Goal: Download file/media

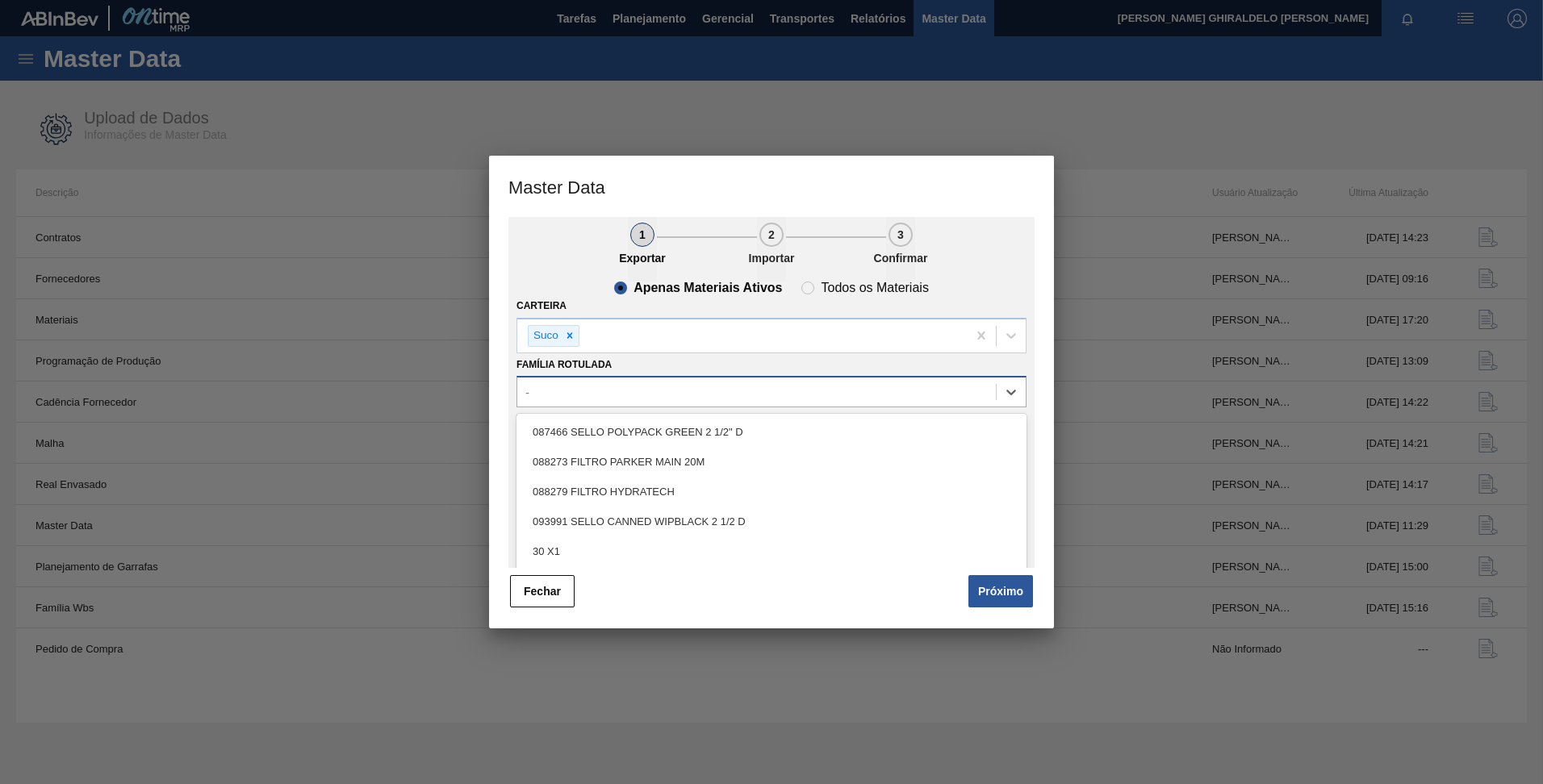
click at [542, 397] on div "-" at bounding box center [757, 392] width 479 height 23
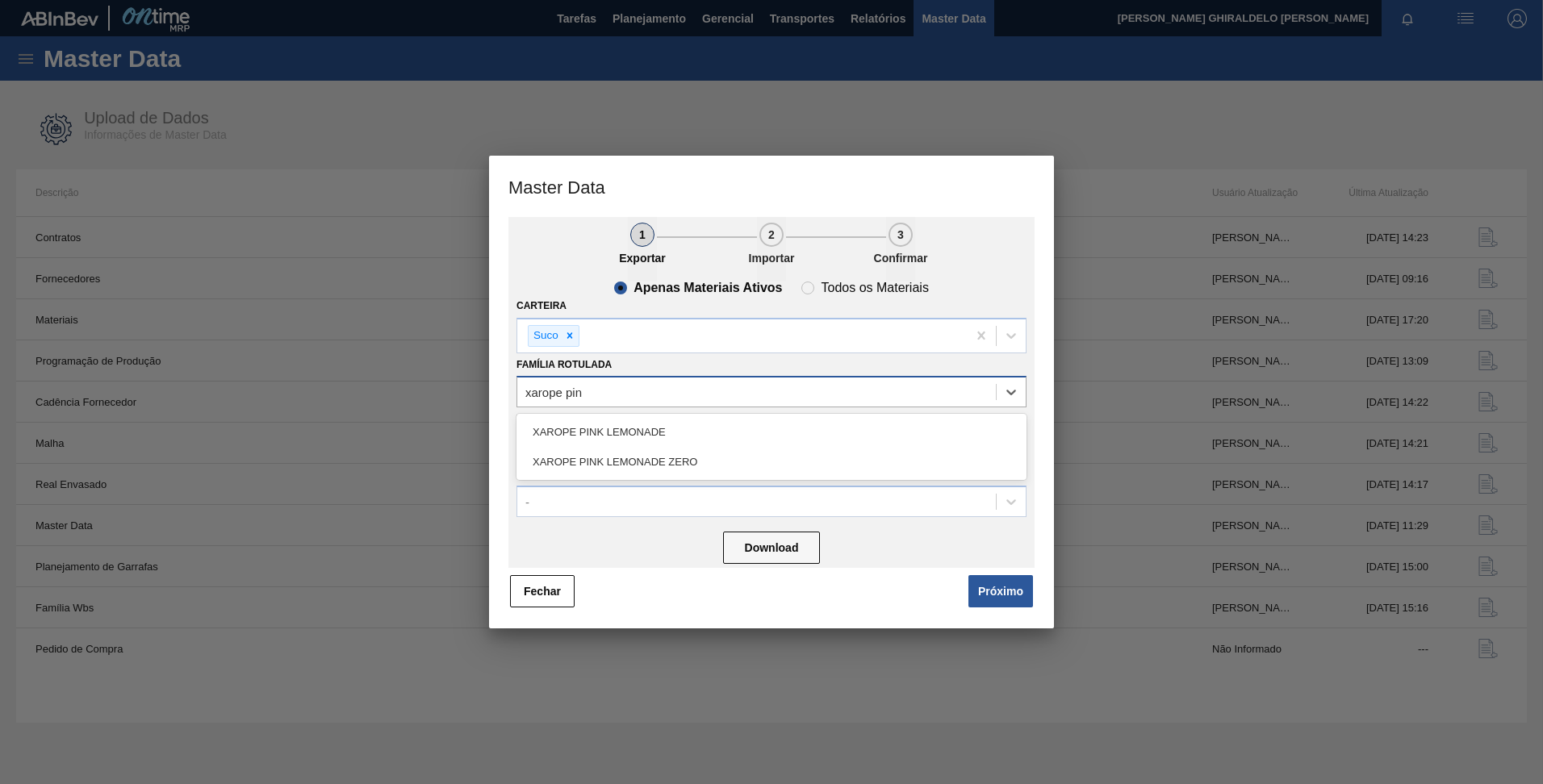
type Rotulada "xarope pink"
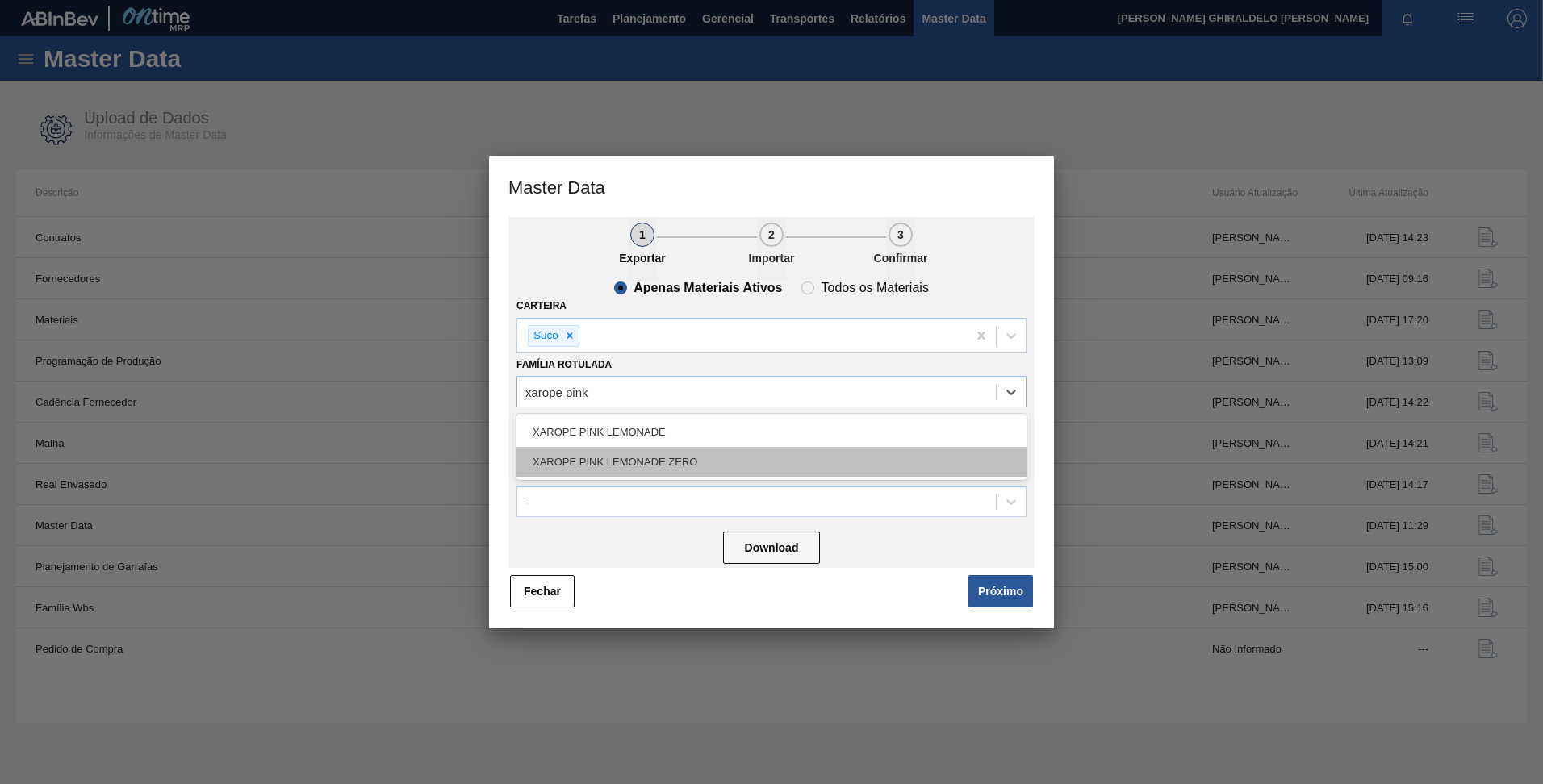
click at [609, 461] on div "XAROPE PINK LEMONADE ZERO" at bounding box center [772, 462] width 510 height 30
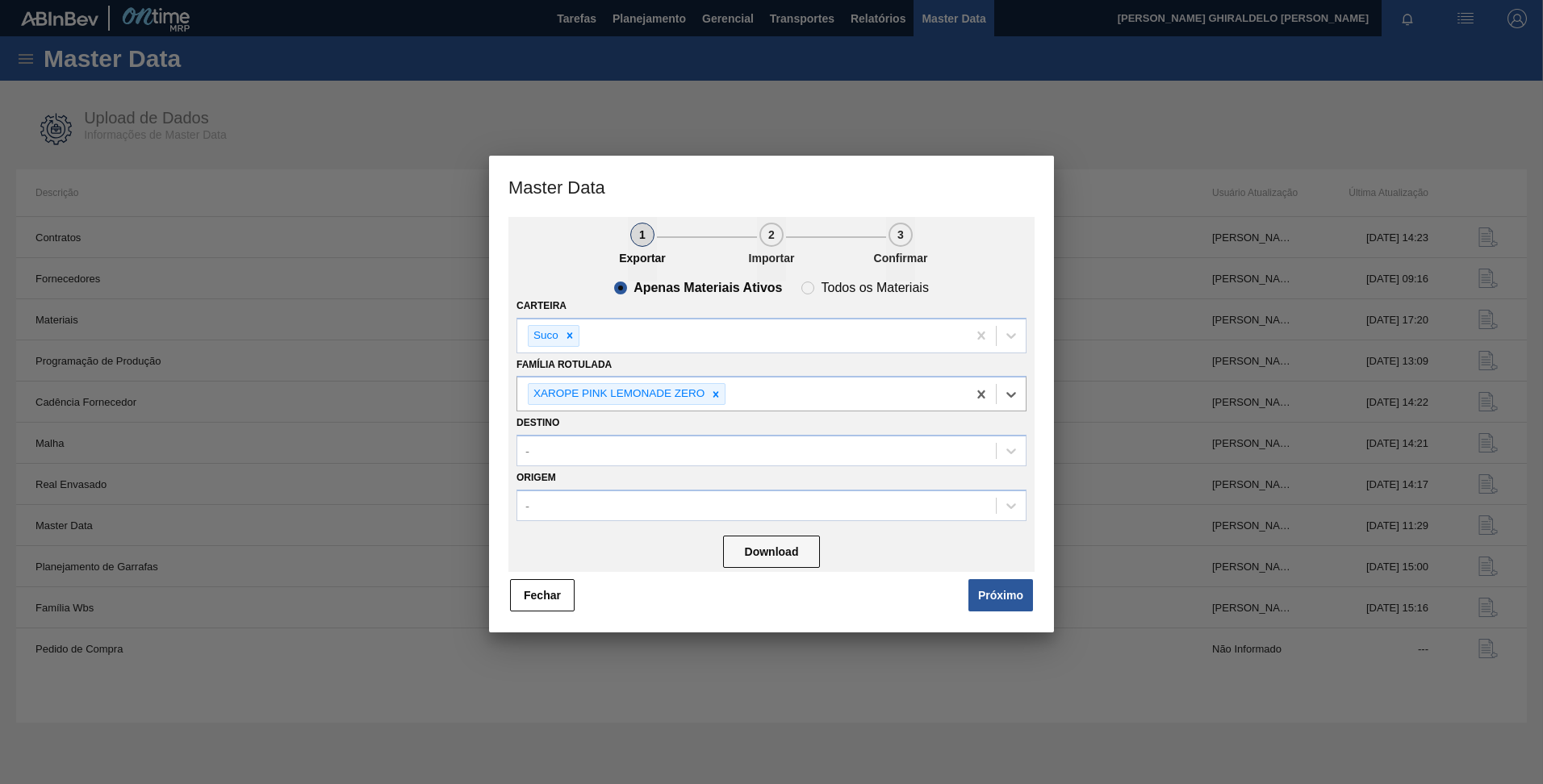
click at [772, 569] on div "Download" at bounding box center [772, 551] width 510 height 43
click at [766, 551] on button "Download" at bounding box center [771, 551] width 97 height 32
click at [545, 594] on button "Fechar" at bounding box center [542, 595] width 65 height 32
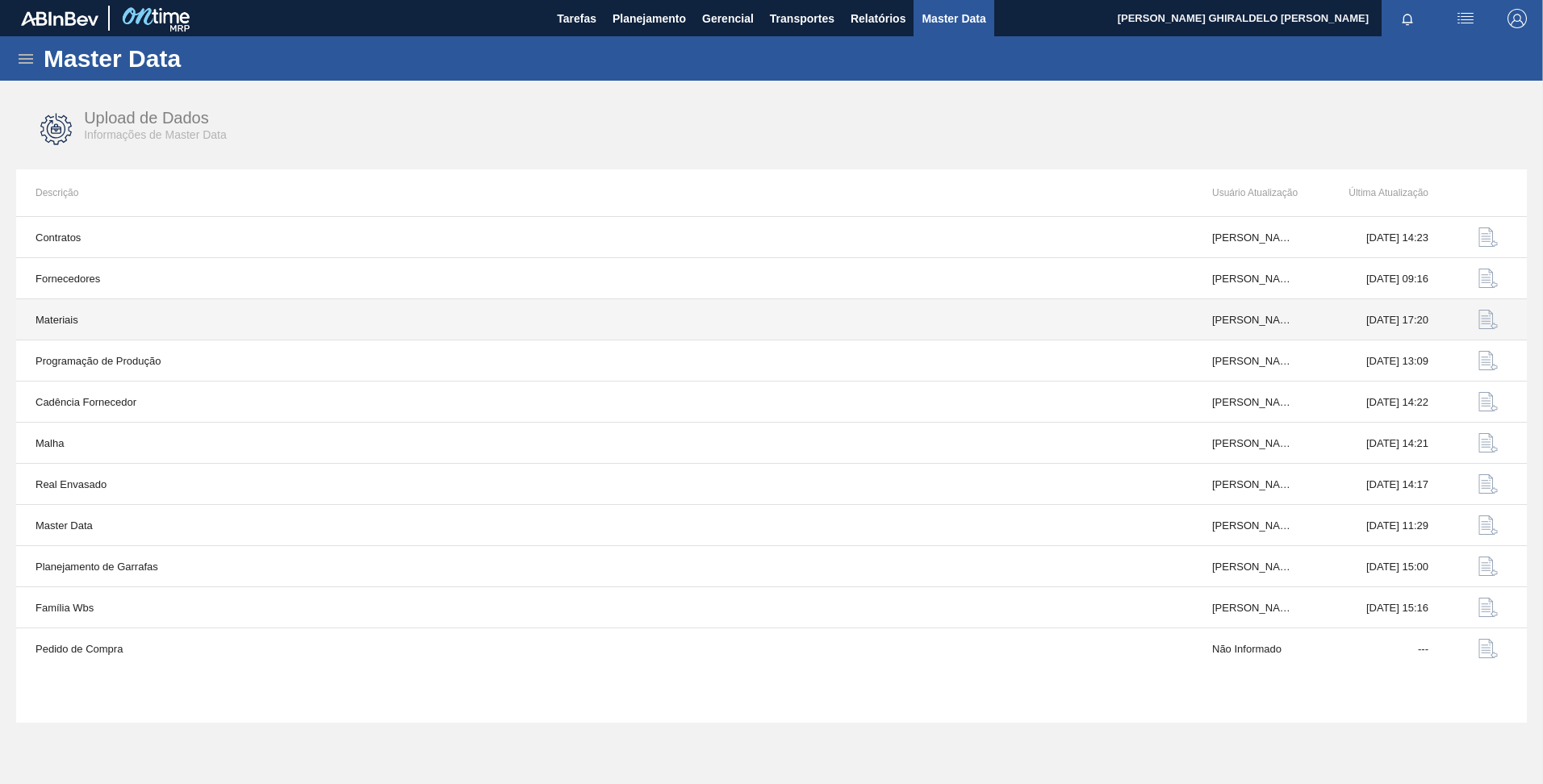
click at [1482, 316] on img "button" at bounding box center [1488, 319] width 19 height 19
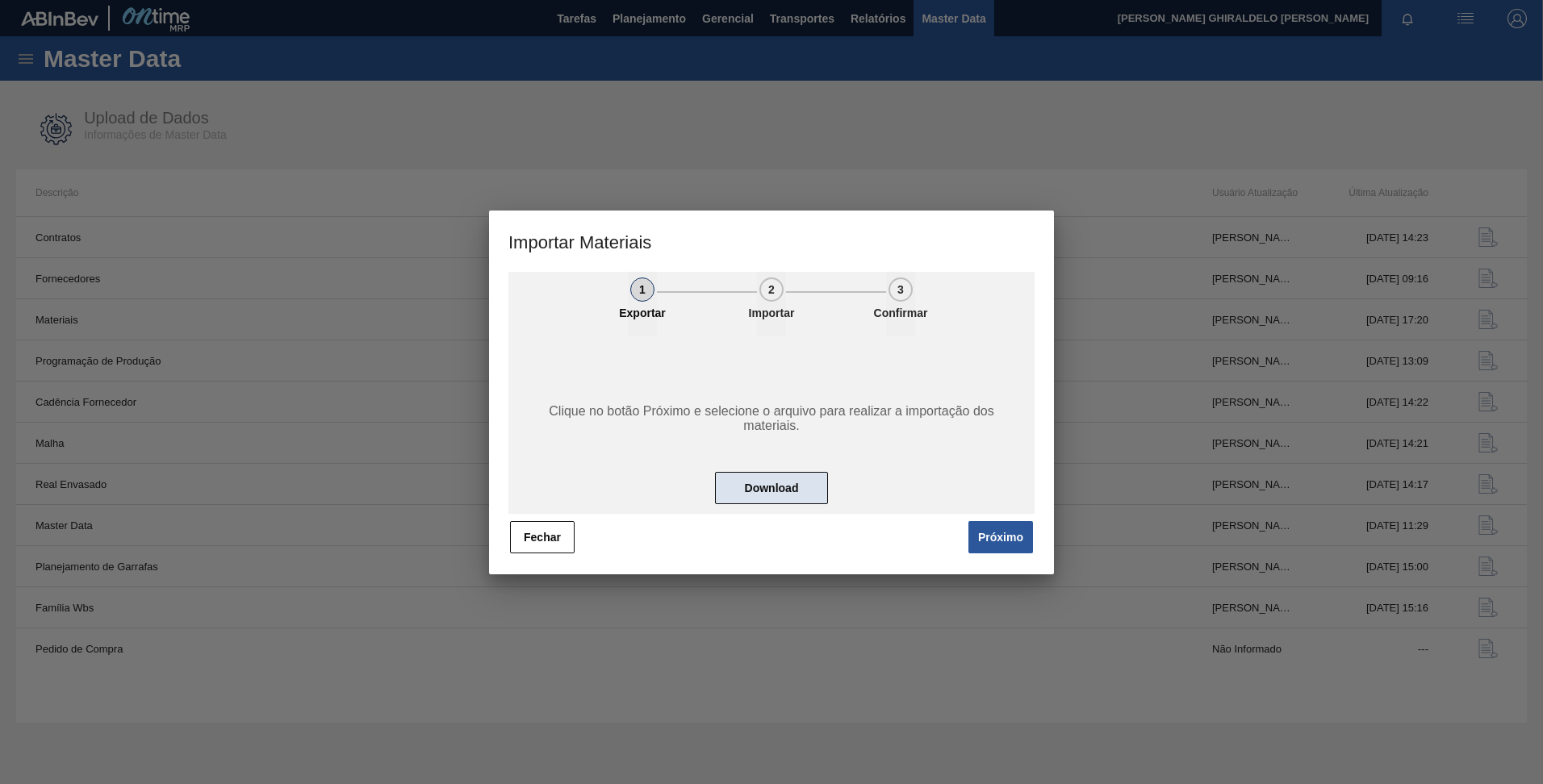
click at [766, 498] on button "Download" at bounding box center [771, 488] width 113 height 32
click at [1420, 717] on div at bounding box center [771, 392] width 1543 height 784
click at [537, 532] on button "Fechar" at bounding box center [542, 536] width 65 height 32
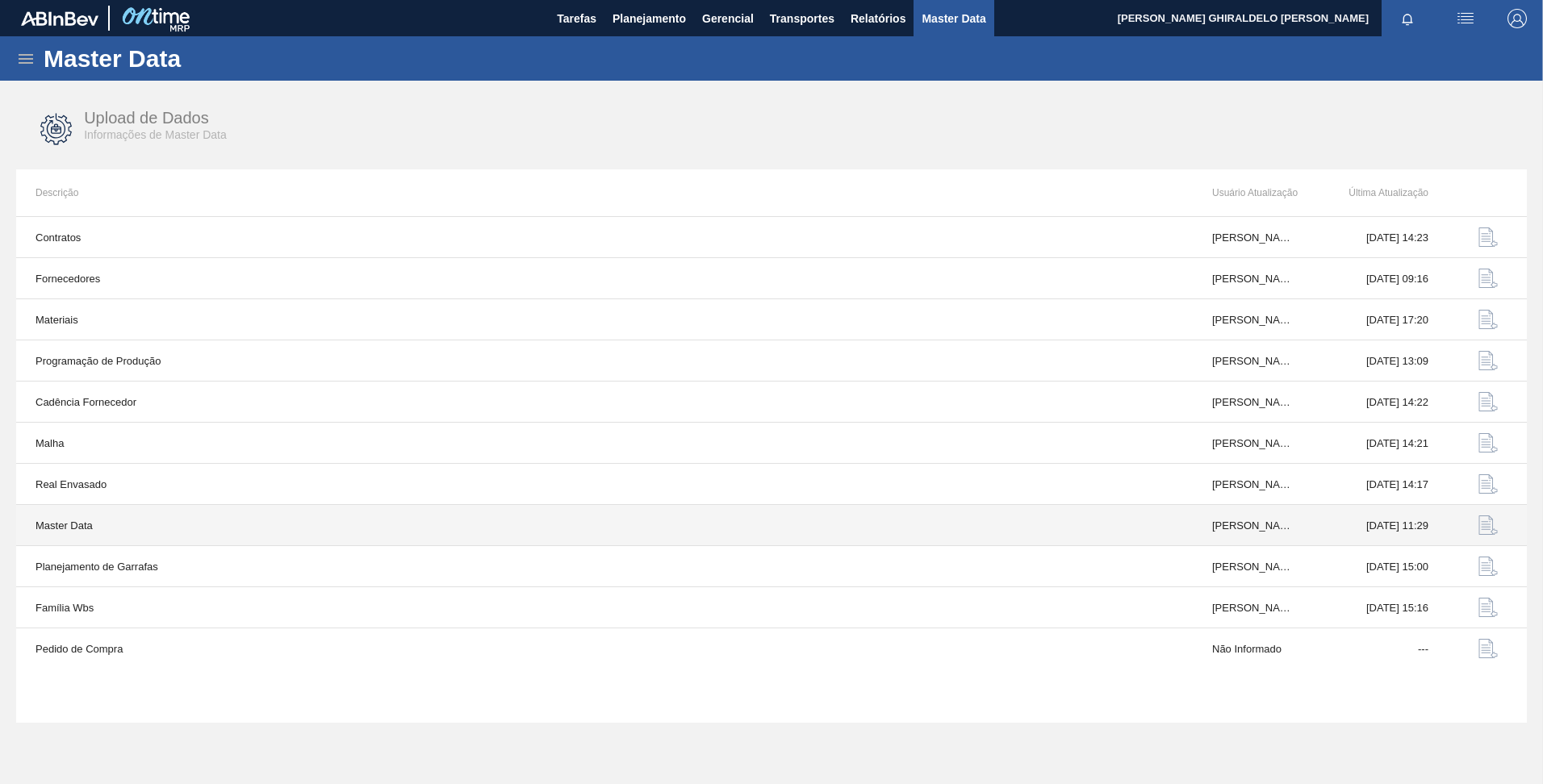
click at [380, 527] on td "Master Data" at bounding box center [604, 526] width 1177 height 41
click at [1495, 533] on img "button" at bounding box center [1488, 525] width 19 height 19
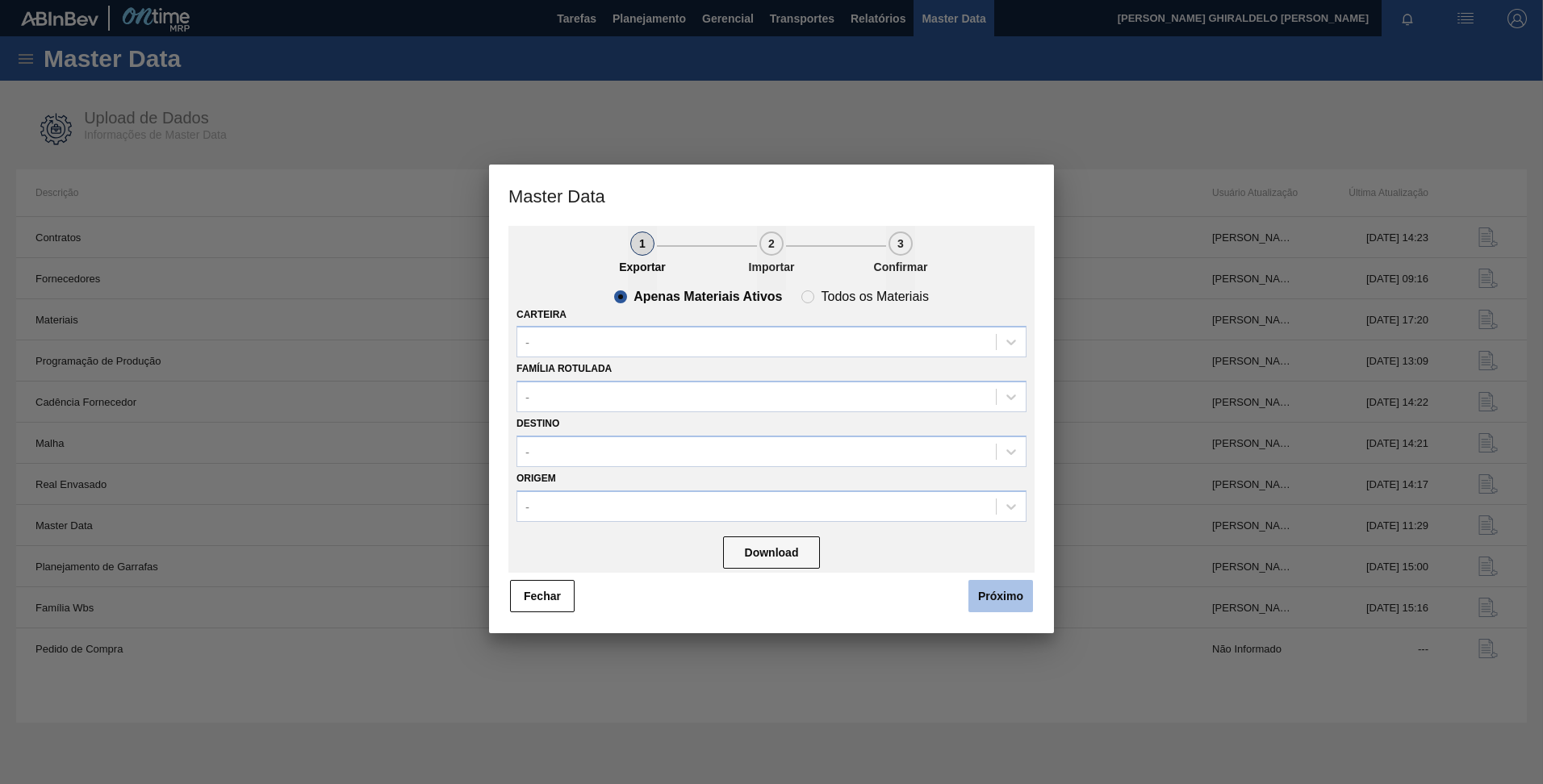
click at [981, 592] on button "Próximo" at bounding box center [1001, 596] width 65 height 32
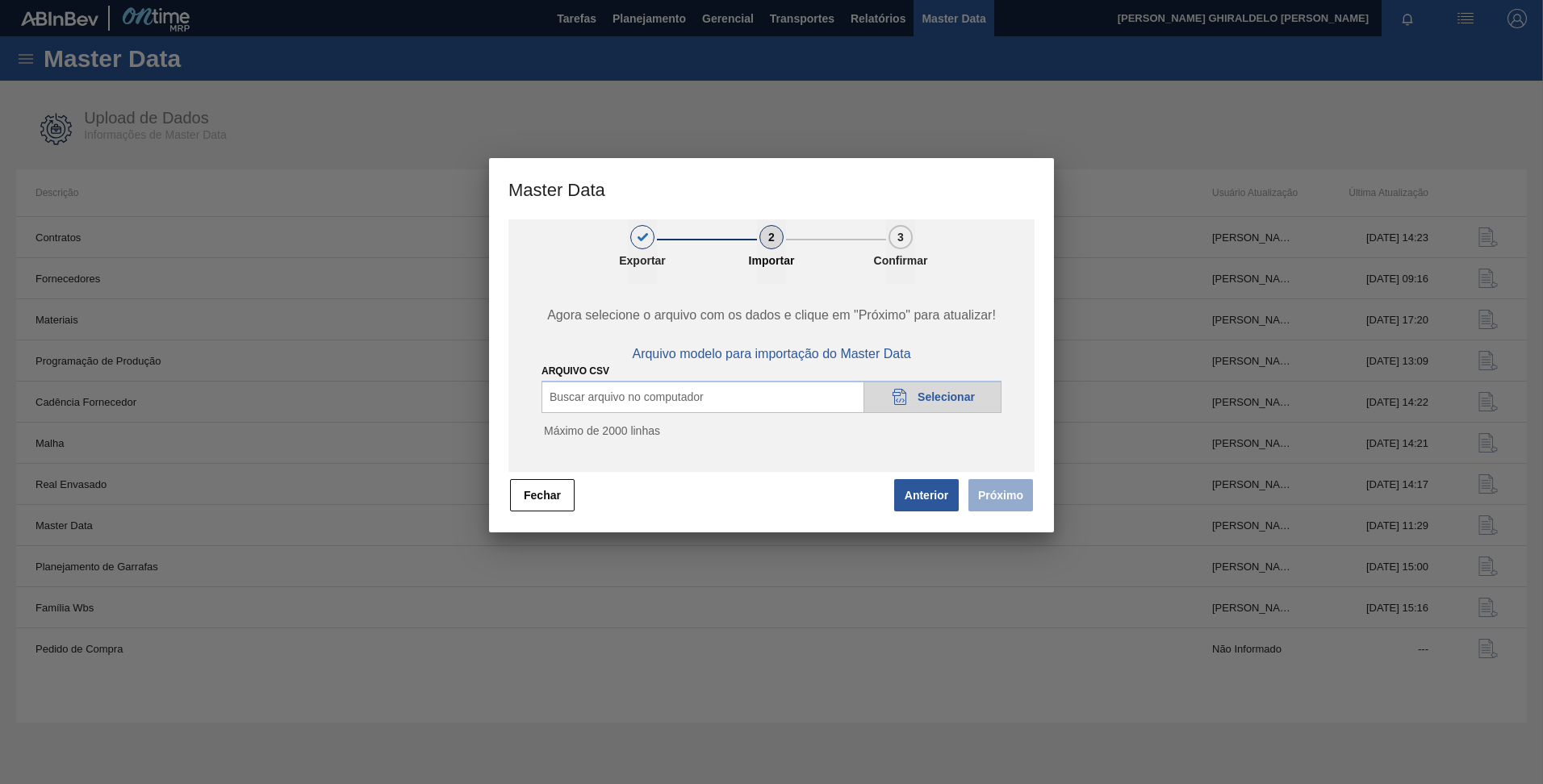
click at [929, 387] on div "20DAD902-3625-4257-8FDA-0C0CB19E2A3D Selecionar" at bounding box center [933, 397] width 138 height 32
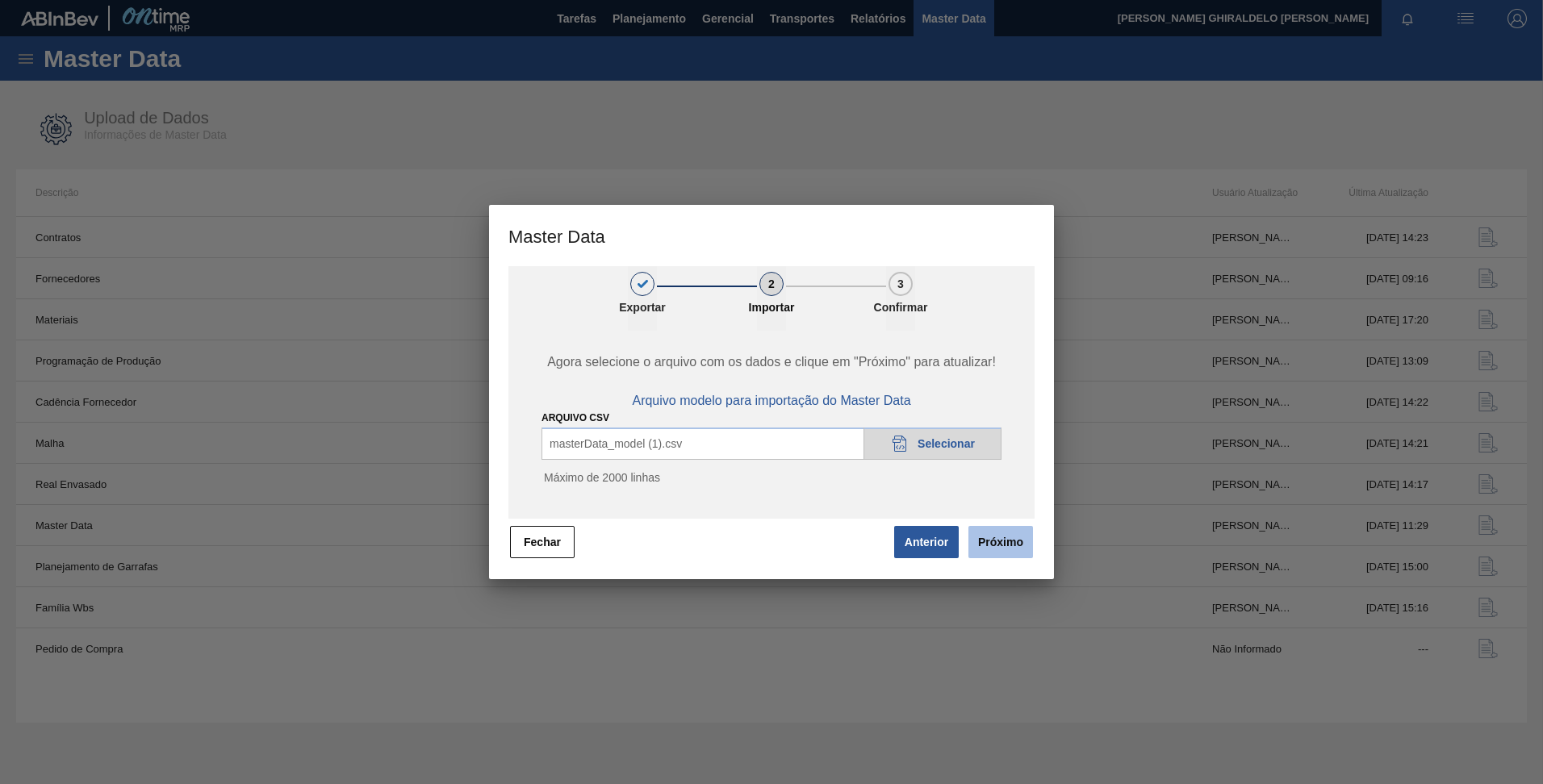
click at [983, 538] on button "Próximo" at bounding box center [1001, 541] width 65 height 32
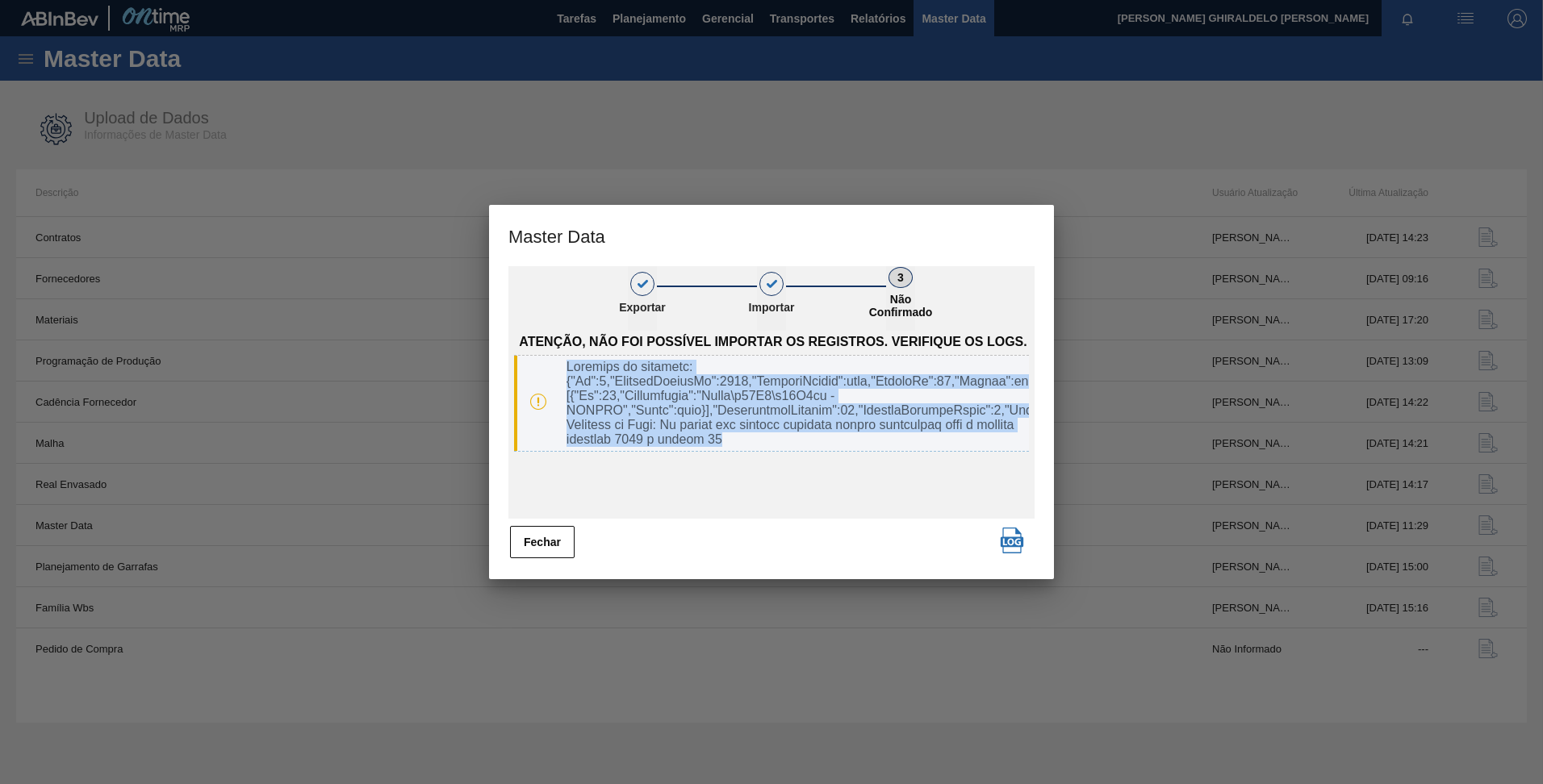
drag, startPoint x: 829, startPoint y: 444, endPoint x: 538, endPoint y: 363, distance: 302.1
click at [538, 363] on div at bounding box center [772, 404] width 515 height 96
copy div "Detalhes do registro: {"Id":0,"LabeledFamilyId":7309,"LabeledFamily":null,"Fami…"
